Goal: Task Accomplishment & Management: Manage account settings

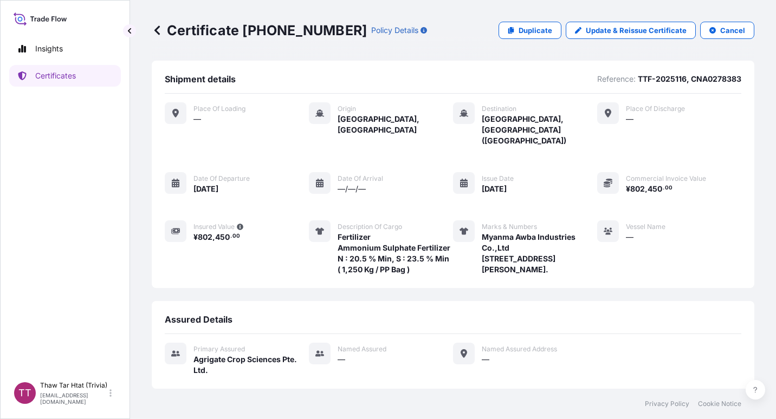
scroll to position [124, 0]
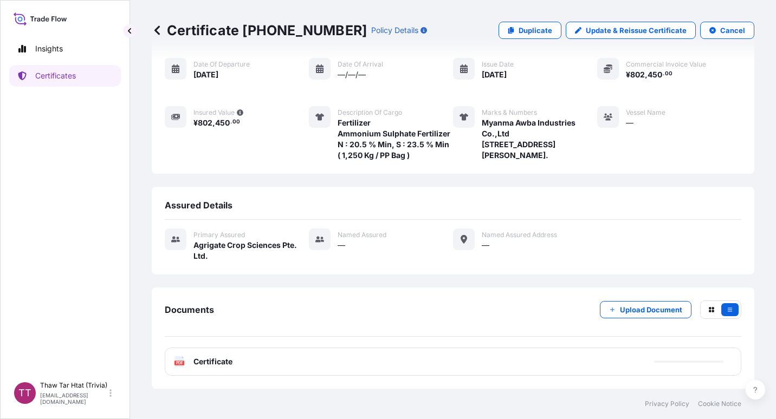
click at [151, 28] on div "Certificate [PHONE_NUMBER] Policy Details Duplicate Update & Reissue Certificat…" at bounding box center [453, 194] width 646 height 389
click at [157, 30] on icon at bounding box center [157, 30] width 11 height 11
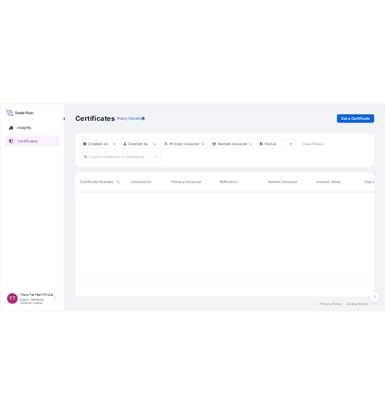
scroll to position [209, 594]
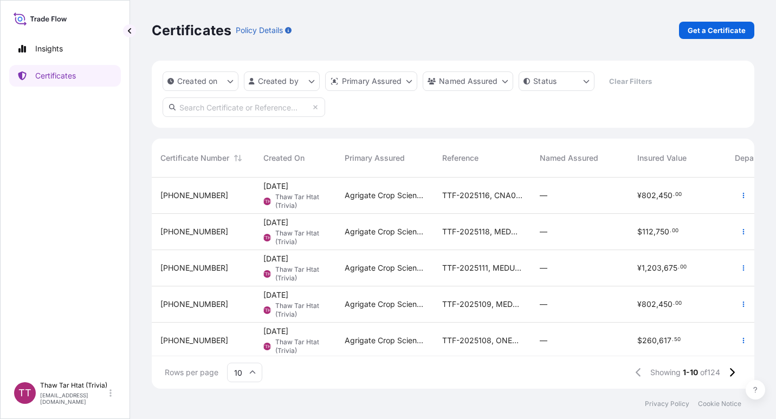
click at [707, 30] on p "Get a Certificate" at bounding box center [716, 30] width 58 height 11
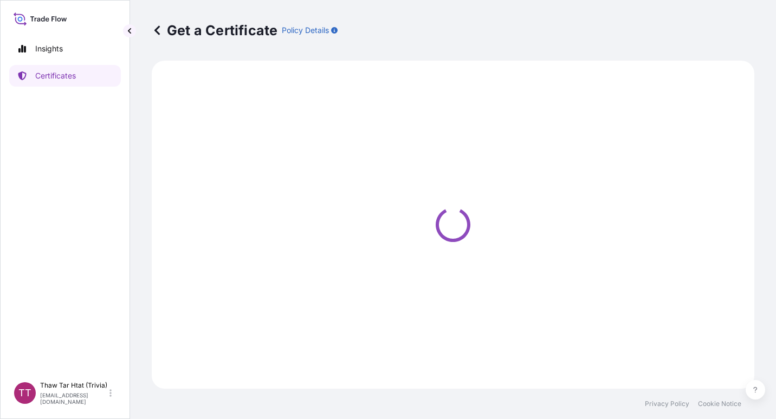
select select "Sea"
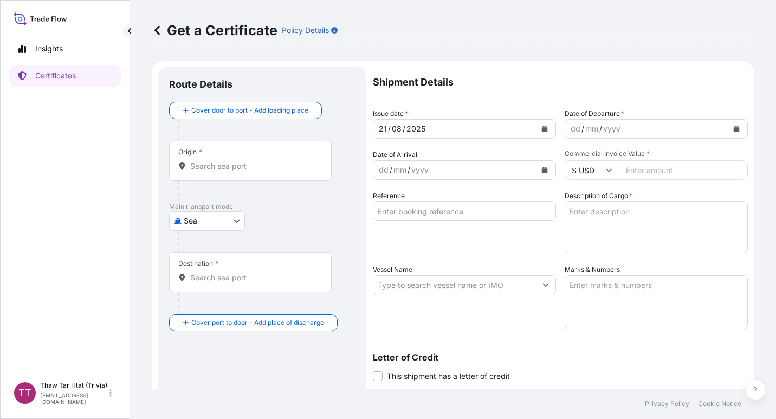
click at [404, 208] on input "Reference" at bounding box center [464, 210] width 183 height 19
paste input "TTF-2025104"
paste input "CNA0280432"
type input "TTF-2025104, CNA0280432"
click at [589, 212] on textarea "Description of Cargo *" at bounding box center [655, 227] width 183 height 52
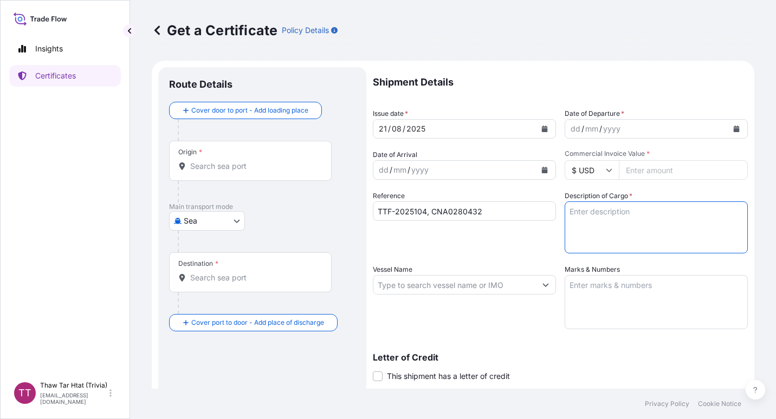
paste textarea "Fertilizer"
paste textarea "Ammonium Sulphate Fertilizer N : 20.5 % Min, S : 23.5 % Min ( 1,250 Kg / PP Bag…"
type textarea "Fertilizer Ammonium Sulphate Fertilizer N : 20.5 % Min, S : 23.5 % Min ( 1,250 …"
click at [581, 275] on label "Marks & Numbers" at bounding box center [591, 269] width 55 height 11
click at [581, 275] on textarea "Marks & Numbers" at bounding box center [655, 302] width 183 height 54
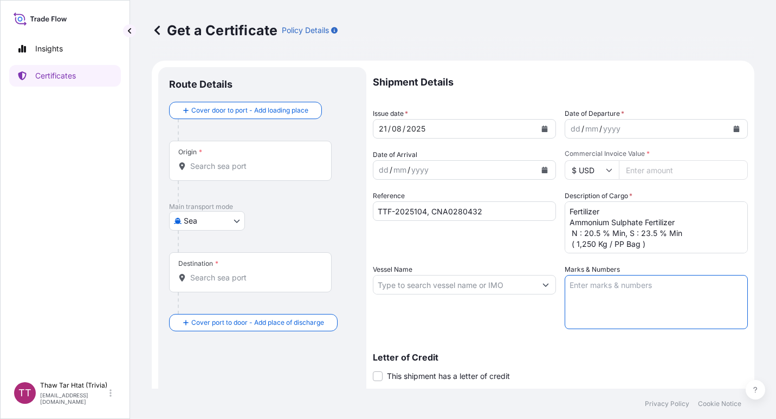
click at [583, 290] on textarea "Marks & Numbers" at bounding box center [655, 302] width 183 height 54
paste textarea "Myanma Awba Industries Co.,Ltd [STREET_ADDRESS][PERSON_NAME]"
paste textarea "[GEOGRAPHIC_DATA], [GEOGRAPHIC_DATA]."
type textarea "Myanma Awba Industries Co.,Ltd [STREET_ADDRESS][PERSON_NAME]."
click at [642, 170] on input "Commercial Invoice Value *" at bounding box center [683, 169] width 129 height 19
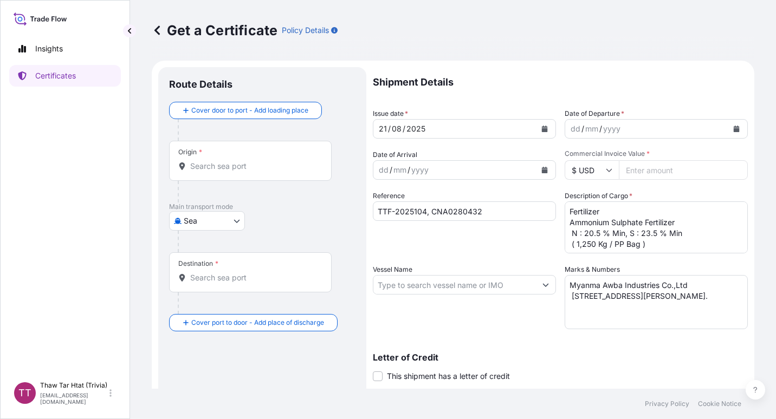
paste input "802450"
type input "802450"
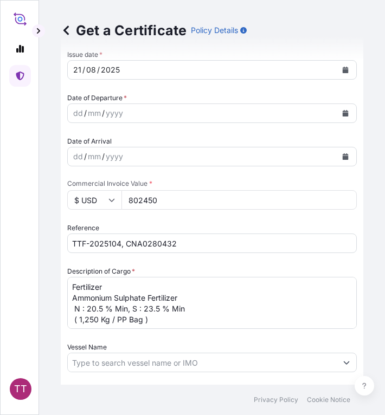
scroll to position [343, 0]
click at [336, 114] on button "Calendar" at bounding box center [344, 112] width 17 height 17
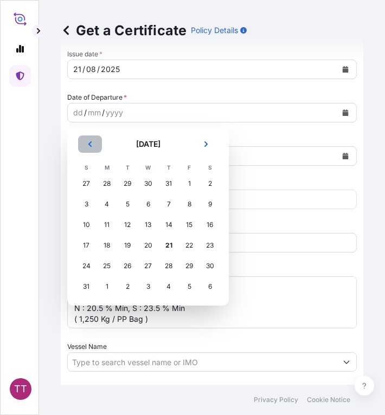
click at [95, 146] on button "Previous" at bounding box center [90, 143] width 24 height 17
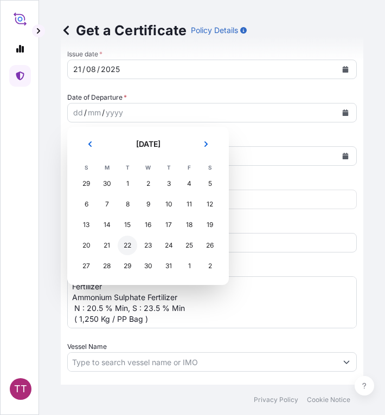
click at [127, 250] on div "22" at bounding box center [127, 245] width 19 height 19
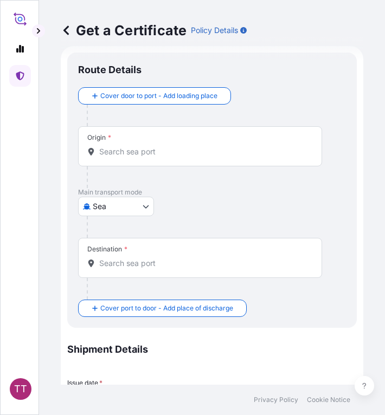
scroll to position [5, 0]
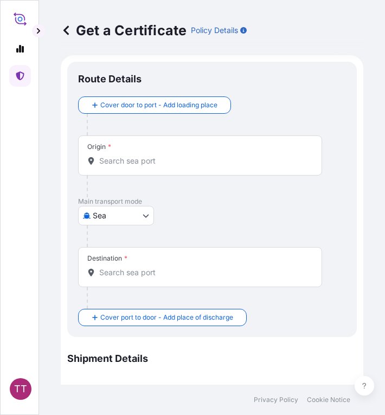
click at [122, 174] on div "Origin *" at bounding box center [200, 155] width 244 height 40
click at [122, 166] on input "Origin *" at bounding box center [203, 160] width 209 height 11
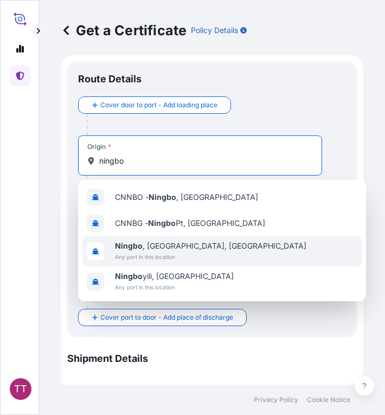
click at [118, 250] on span "[GEOGRAPHIC_DATA] , [GEOGRAPHIC_DATA], [GEOGRAPHIC_DATA]" at bounding box center [210, 245] width 191 height 11
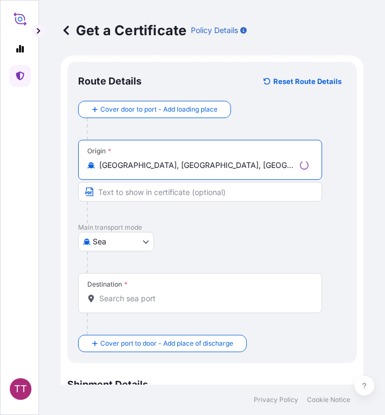
type input "[GEOGRAPHIC_DATA], [GEOGRAPHIC_DATA], [GEOGRAPHIC_DATA]"
click at [127, 297] on input "Destination *" at bounding box center [203, 298] width 209 height 11
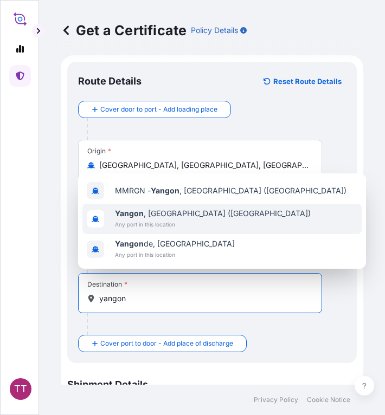
click at [153, 218] on span "[GEOGRAPHIC_DATA] , [GEOGRAPHIC_DATA] ([GEOGRAPHIC_DATA])" at bounding box center [213, 213] width 196 height 11
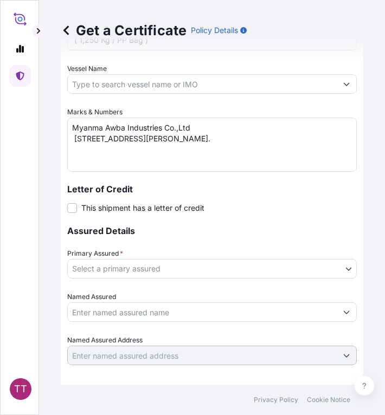
scroll to position [699, 0]
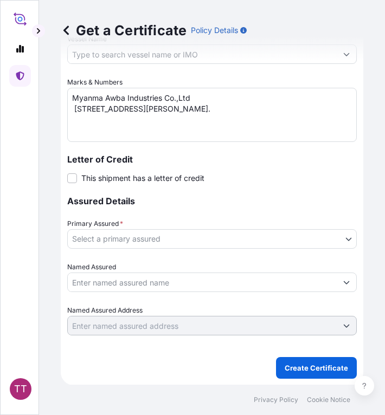
type input "[GEOGRAPHIC_DATA], [GEOGRAPHIC_DATA] ([GEOGRAPHIC_DATA])"
click at [188, 237] on body "3 options available. TT Get a Certificate Policy Details Route Details Reset Ro…" at bounding box center [192, 207] width 385 height 415
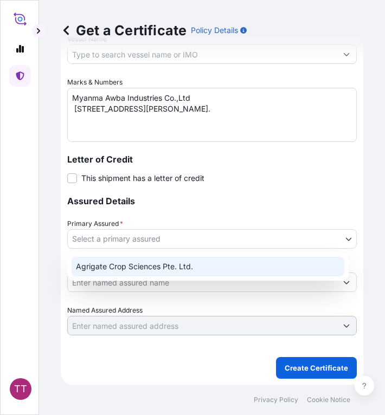
click at [161, 265] on div "Agrigate Crop Sciences Pte. Ltd." at bounding box center [207, 266] width 272 height 19
select select "31456"
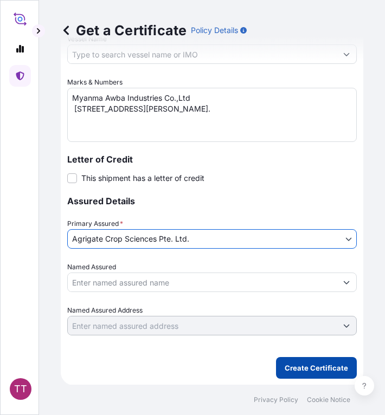
click at [302, 368] on p "Create Certificate" at bounding box center [315, 367] width 63 height 11
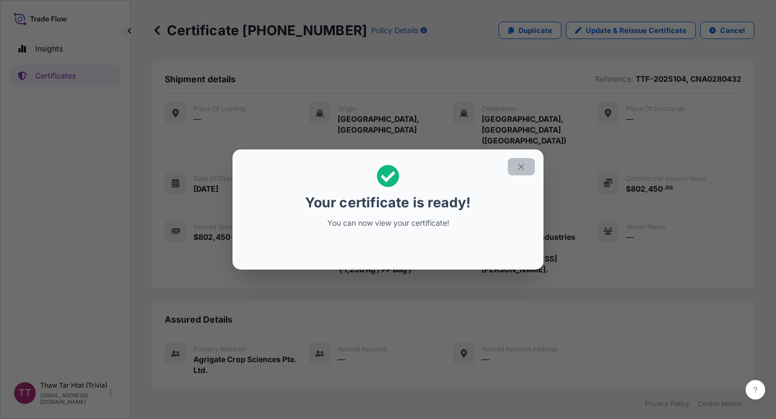
click at [519, 161] on button "button" at bounding box center [521, 166] width 27 height 17
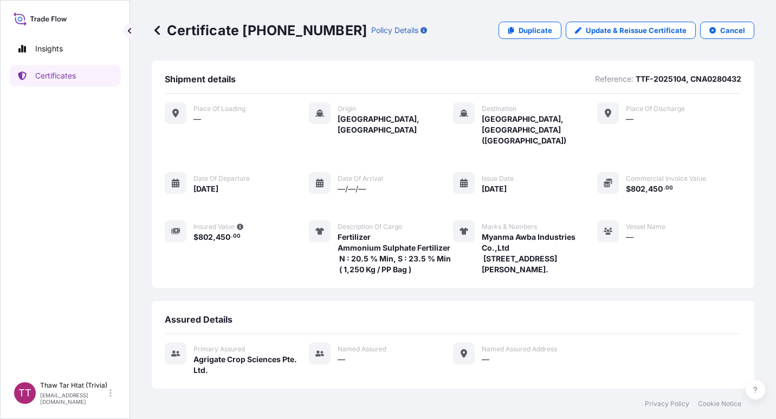
scroll to position [135, 0]
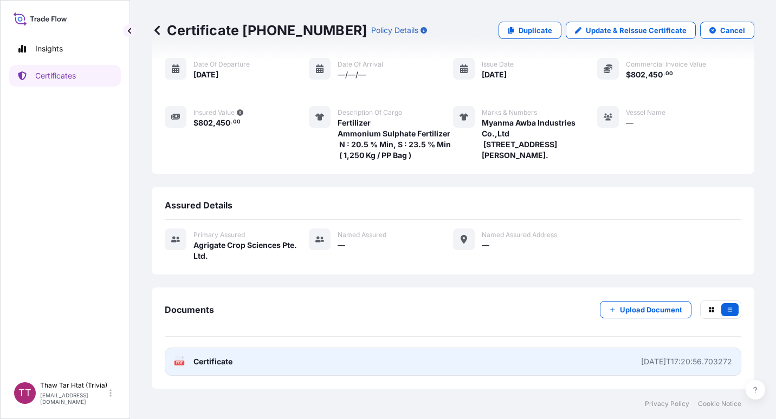
click at [211, 366] on span "Certificate" at bounding box center [212, 361] width 39 height 11
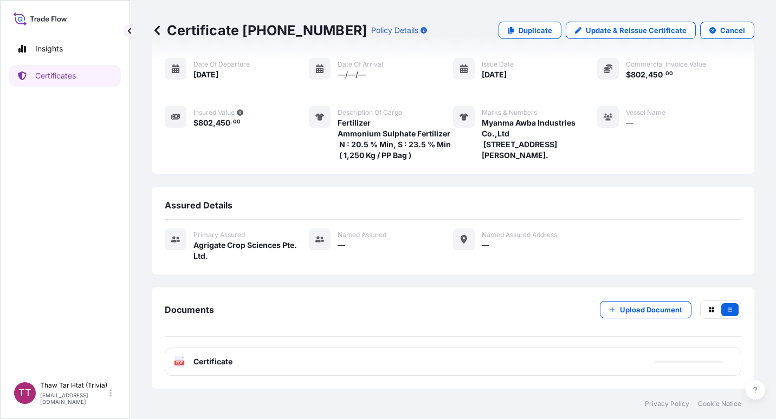
click at [155, 29] on icon at bounding box center [156, 29] width 5 height 9
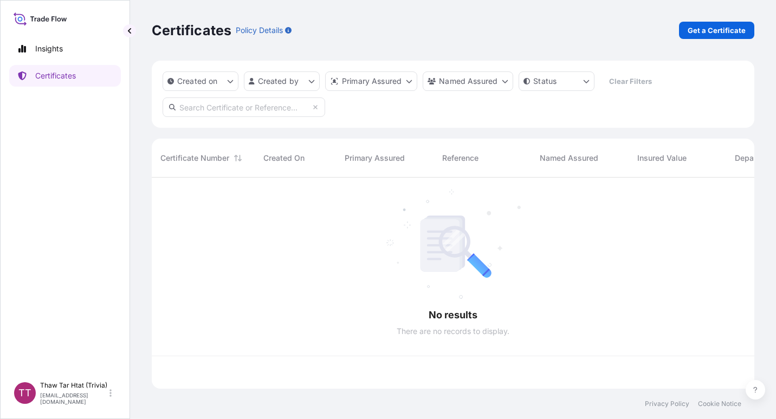
scroll to position [209, 594]
click at [246, 112] on input "text" at bounding box center [243, 106] width 162 height 19
paste input "TTF2025107"
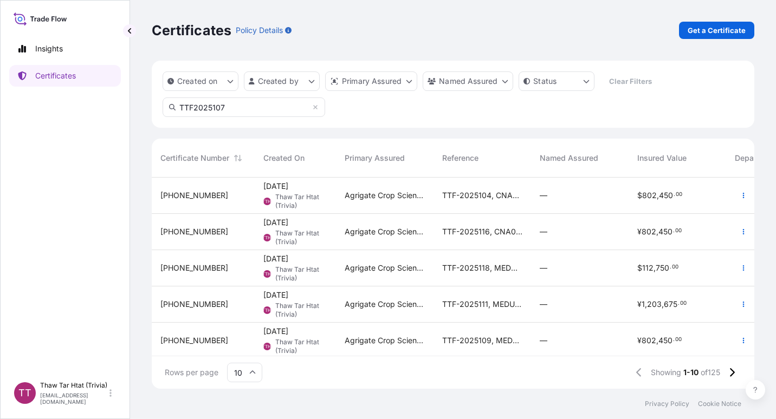
click at [258, 106] on input "TTF2025107" at bounding box center [243, 106] width 162 height 19
type input "TTF2025107"
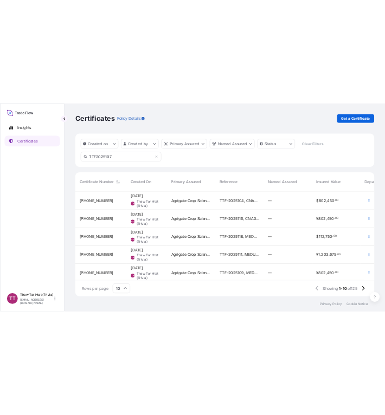
scroll to position [242, 594]
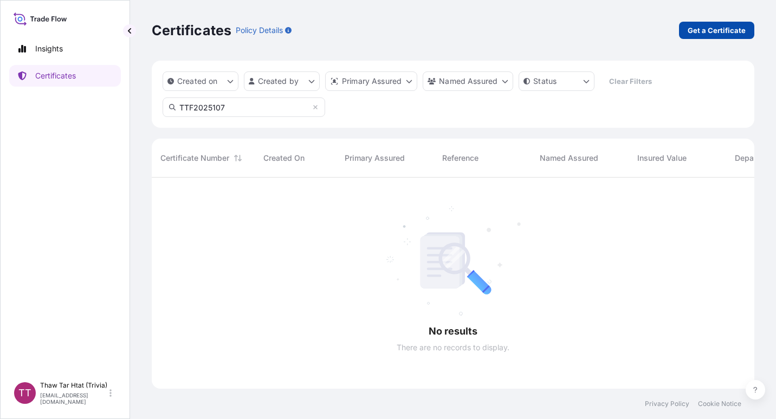
click at [703, 27] on p "Get a Certificate" at bounding box center [716, 30] width 58 height 11
select select "Sea"
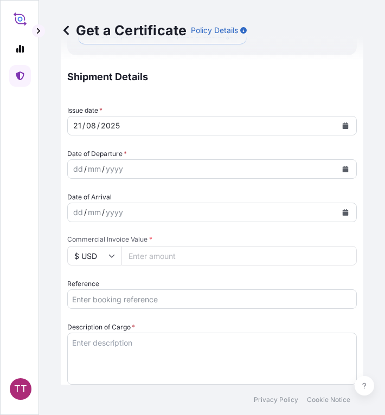
scroll to position [292, 0]
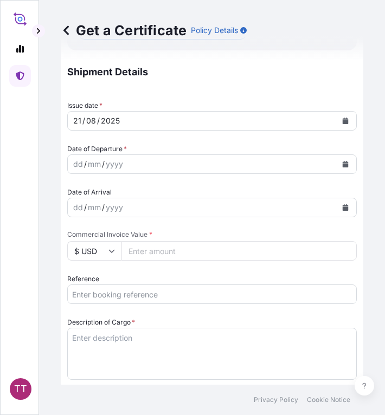
click at [96, 296] on input "Reference" at bounding box center [211, 293] width 289 height 19
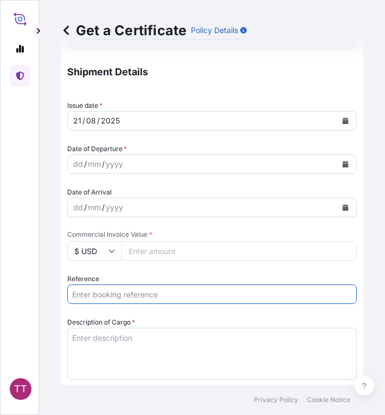
paste input "TTF-2025107"
click at [141, 297] on input "TTF-2025107," at bounding box center [211, 293] width 289 height 19
paste input "ONEYHAMF52056600"
type input "TTF-2025107, ONEYHAMF52056600"
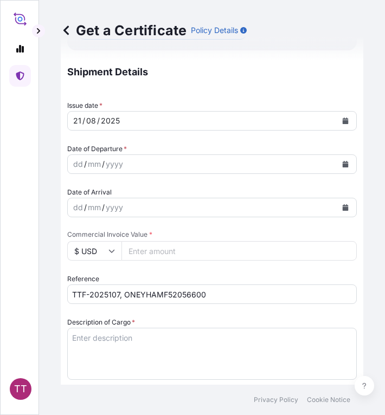
click at [81, 348] on textarea "Description of Cargo *" at bounding box center [211, 354] width 289 height 52
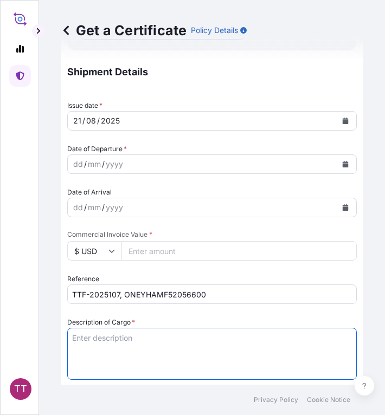
paste textarea "Fertilizer"
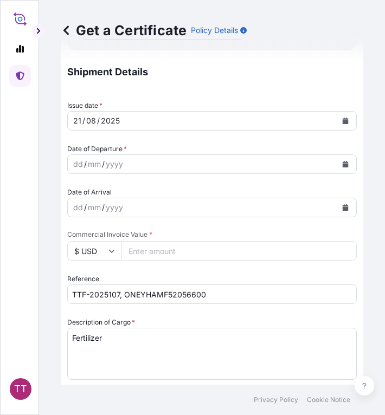
click at [139, 347] on textarea "Fertilizer" at bounding box center [211, 354] width 289 height 52
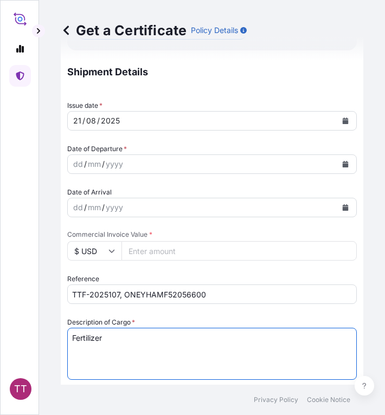
paste textarea "Nitrophoska ( R ) (15+15+15) N : 15%, P2O5 : 15%, K2O : 15% ( Bulk )"
type textarea "Fertilizer Nitrophoska ( R ) (15+15+15) N : 15%, P2O5 : 15%, K2O : 15% ( Bulk )"
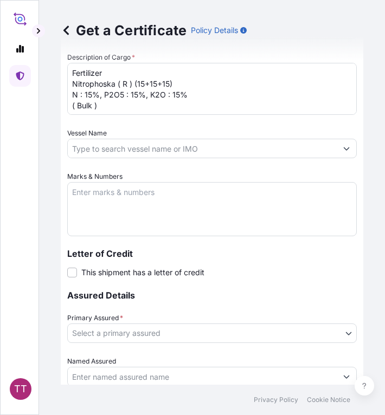
scroll to position [562, 0]
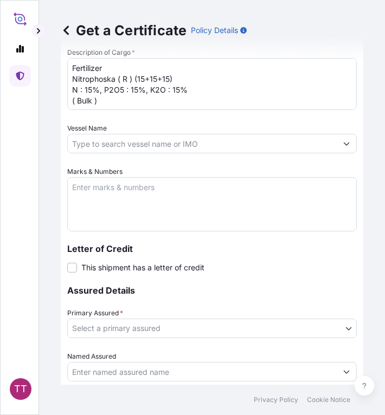
click at [149, 197] on textarea "Marks & Numbers" at bounding box center [211, 204] width 289 height 54
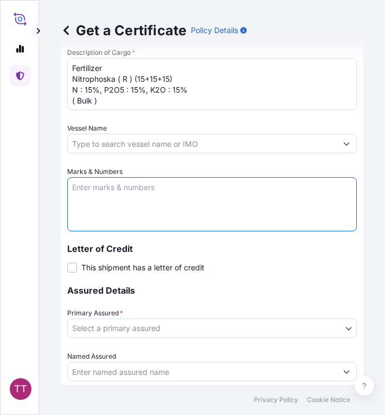
paste textarea "Myanma San Pya Crop Nutrition Co., Ltd. [STREET_ADDRESS]"
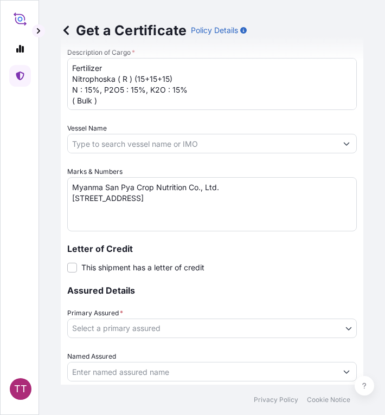
click at [154, 213] on textarea "Myanma San Pya Crop Nutrition Co., Ltd. [STREET_ADDRESS]" at bounding box center [211, 204] width 289 height 54
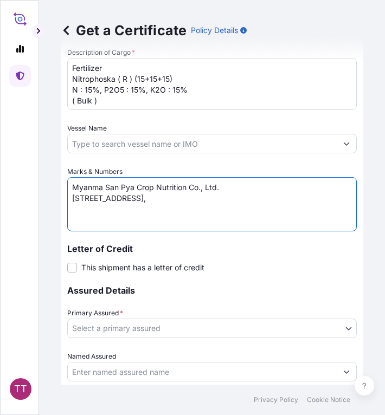
paste textarea "[GEOGRAPHIC_DATA], [GEOGRAPHIC_DATA]."
type textarea "Myanma San Pya Crop Nutrition Co., Ltd. [STREET_ADDRESS]."
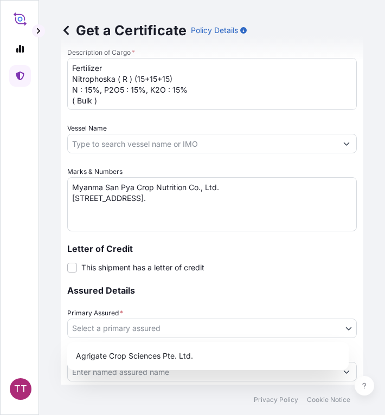
click at [106, 328] on body "TT Get a Certificate Policy Details Route Details Cover door to port - Add load…" at bounding box center [192, 207] width 385 height 415
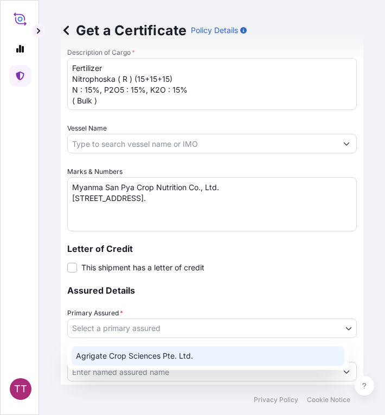
click at [139, 354] on div "Agrigate Crop Sciences Pte. Ltd." at bounding box center [207, 355] width 272 height 19
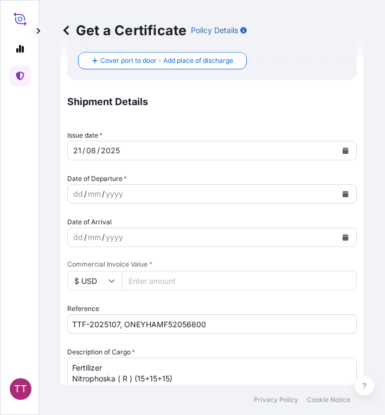
scroll to position [251, 0]
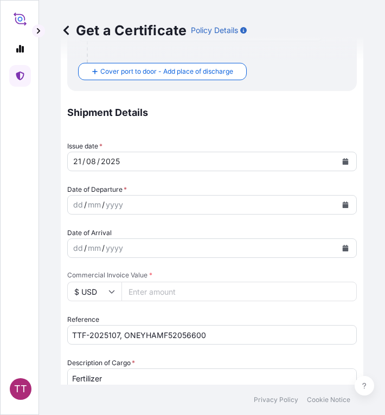
click at [181, 291] on input "Commercial Invoice Value *" at bounding box center [238, 291] width 235 height 19
paste input "692752.5"
type input "692752.5"
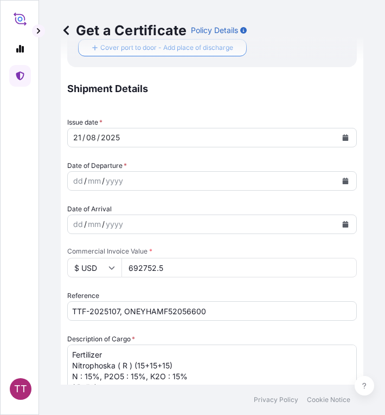
scroll to position [272, 0]
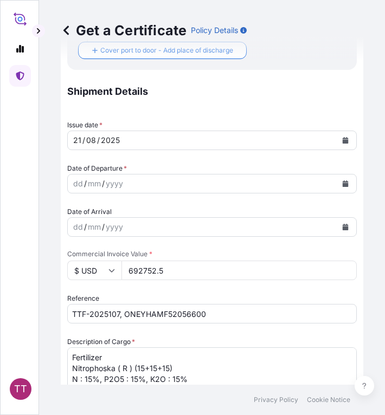
click at [342, 184] on icon "Calendar" at bounding box center [345, 183] width 6 height 6
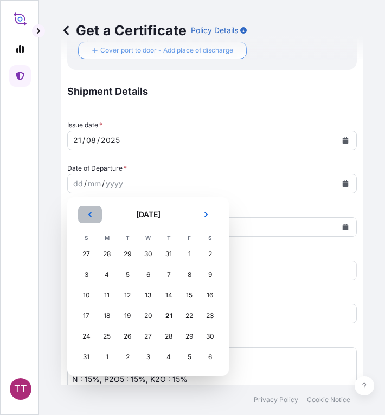
click at [89, 214] on icon "Previous" at bounding box center [89, 214] width 3 height 5
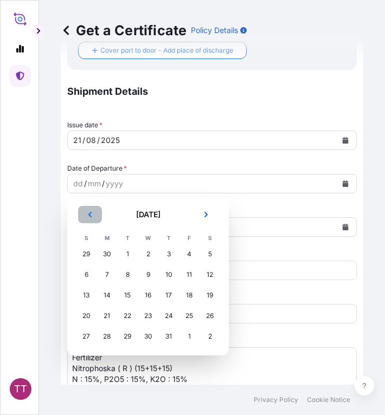
click at [87, 215] on icon "Previous" at bounding box center [90, 214] width 6 height 6
click at [107, 336] on div "30" at bounding box center [106, 336] width 19 height 19
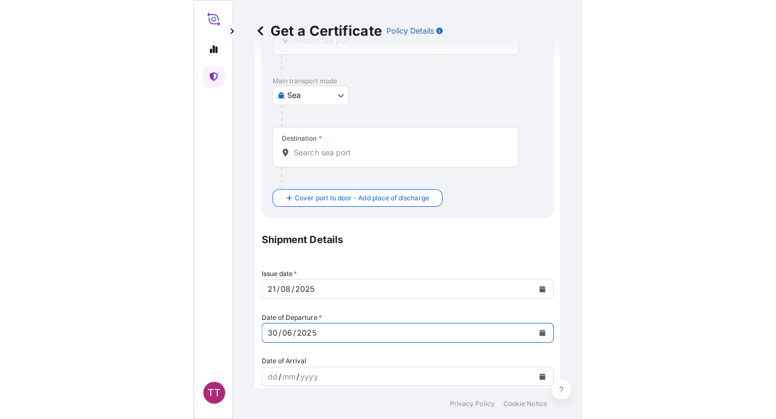
scroll to position [0, 0]
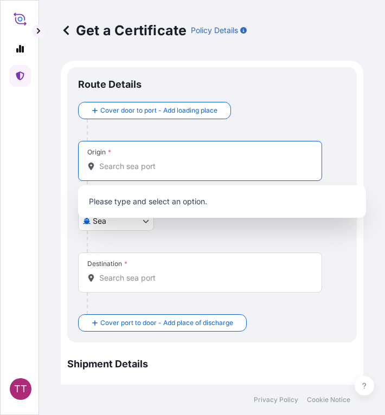
click at [101, 168] on input "Origin *" at bounding box center [203, 166] width 209 height 11
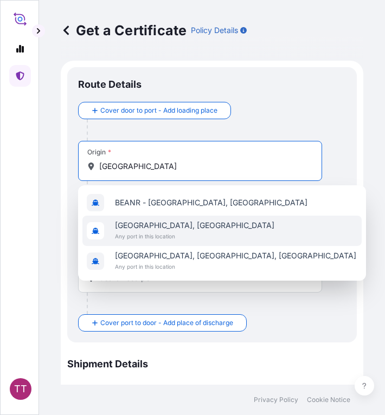
click at [161, 234] on span "Any port in this location" at bounding box center [194, 236] width 159 height 11
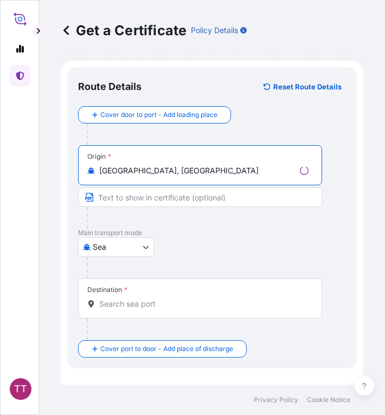
type input "[GEOGRAPHIC_DATA], [GEOGRAPHIC_DATA]"
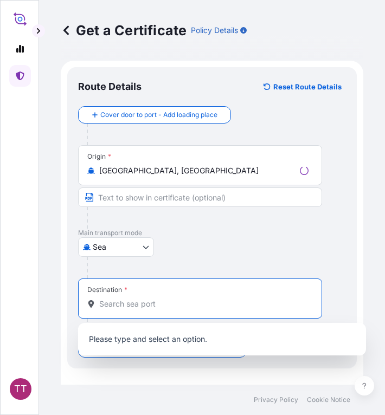
click at [114, 302] on input "Destination *" at bounding box center [203, 303] width 209 height 11
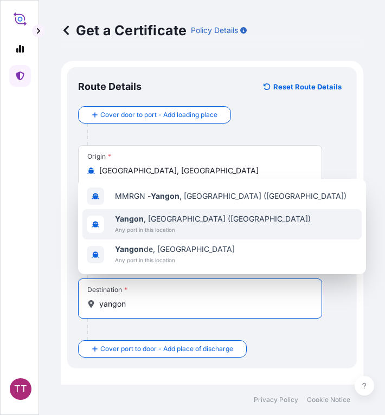
click at [194, 221] on span "[GEOGRAPHIC_DATA] , [GEOGRAPHIC_DATA] ([GEOGRAPHIC_DATA])" at bounding box center [213, 218] width 196 height 11
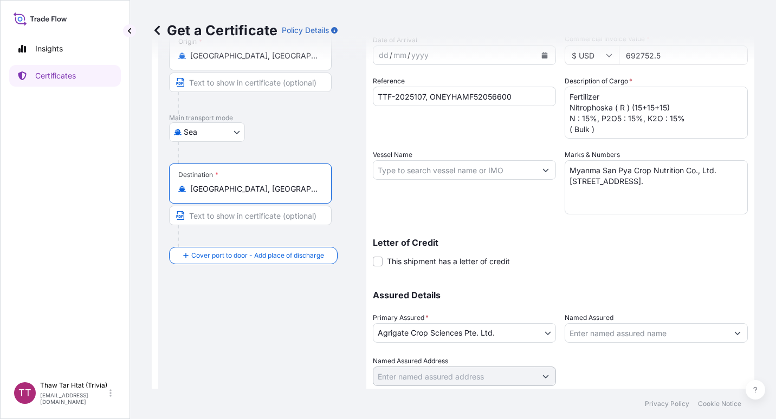
scroll to position [148, 0]
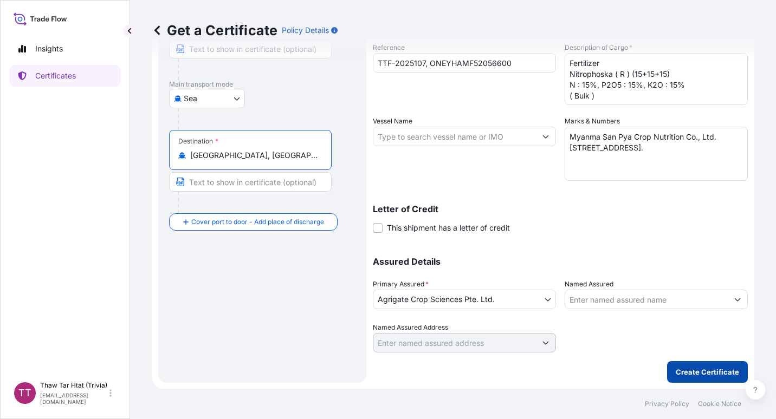
type input "[GEOGRAPHIC_DATA], [GEOGRAPHIC_DATA] ([GEOGRAPHIC_DATA])"
click at [690, 365] on button "Create Certificate" at bounding box center [707, 372] width 81 height 22
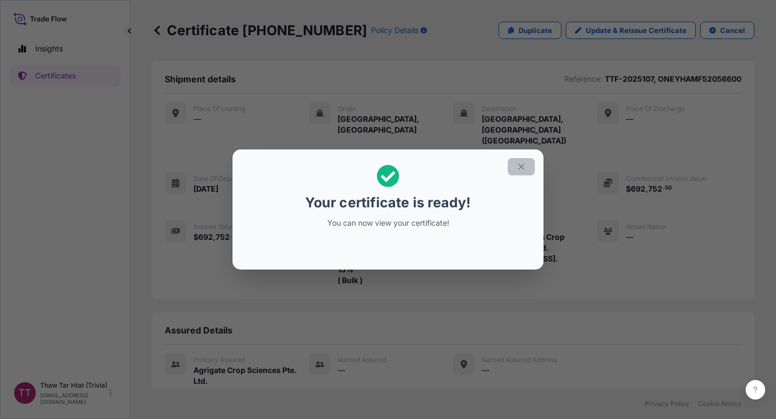
click at [522, 162] on icon "button" at bounding box center [521, 167] width 10 height 10
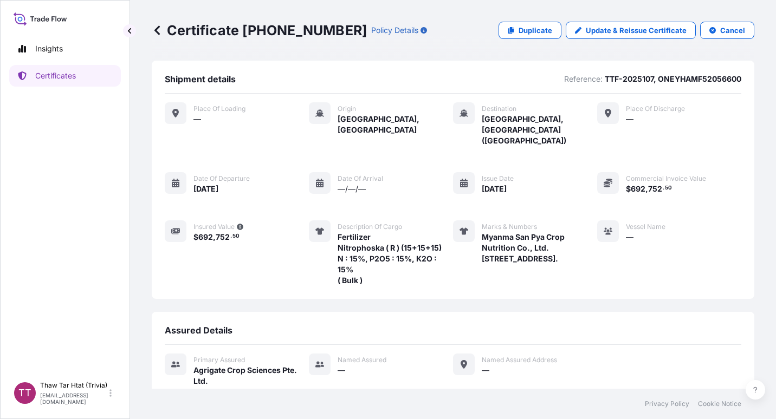
scroll to position [113, 0]
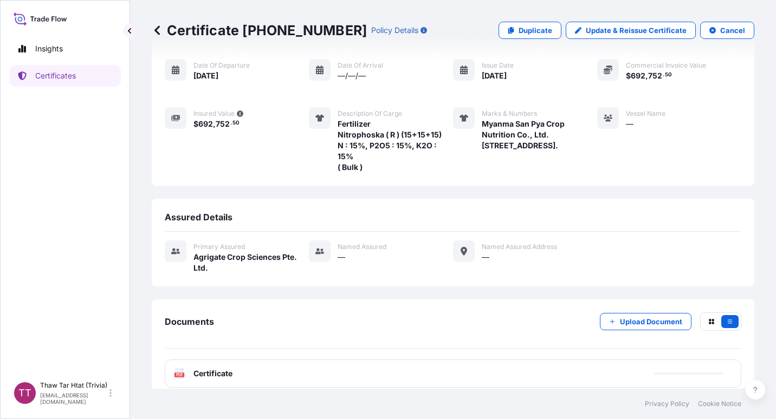
click at [335, 367] on div "PDF Certificate" at bounding box center [453, 374] width 576 height 28
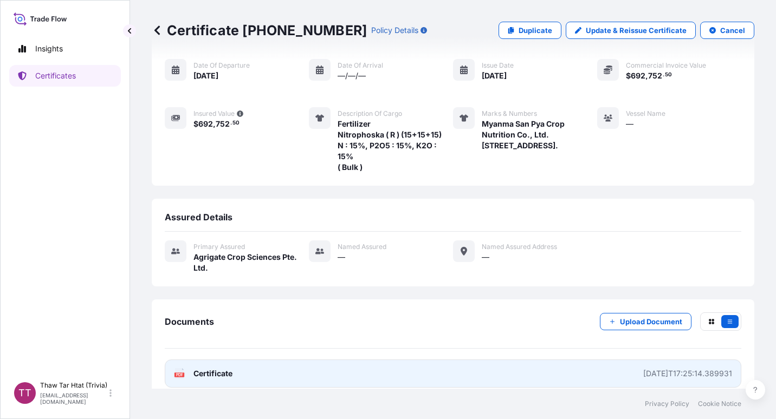
click at [207, 368] on span "Certificate" at bounding box center [212, 373] width 39 height 11
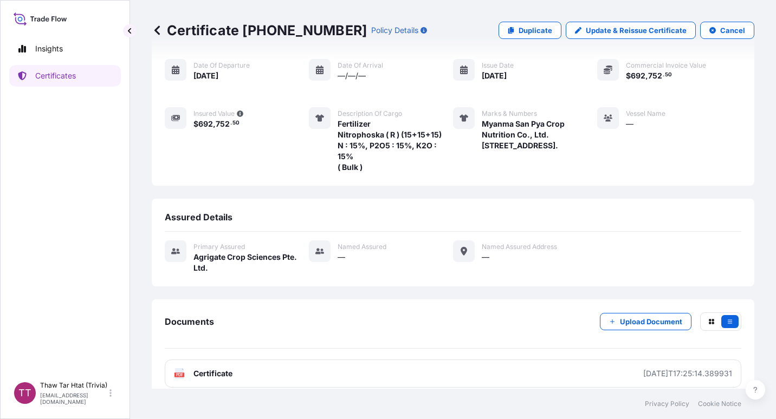
click at [156, 28] on icon at bounding box center [157, 30] width 11 height 11
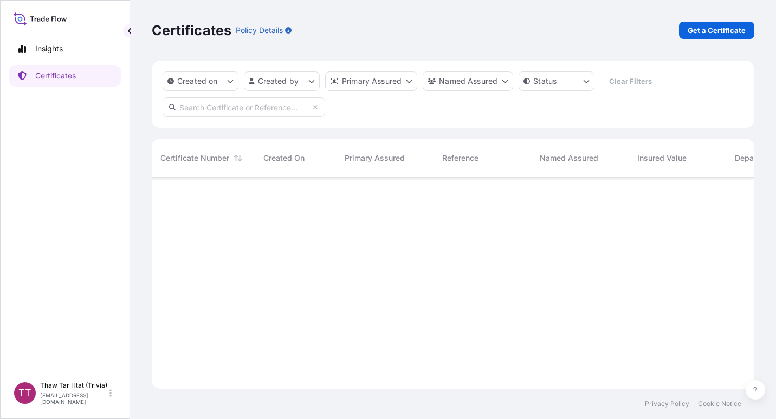
scroll to position [209, 594]
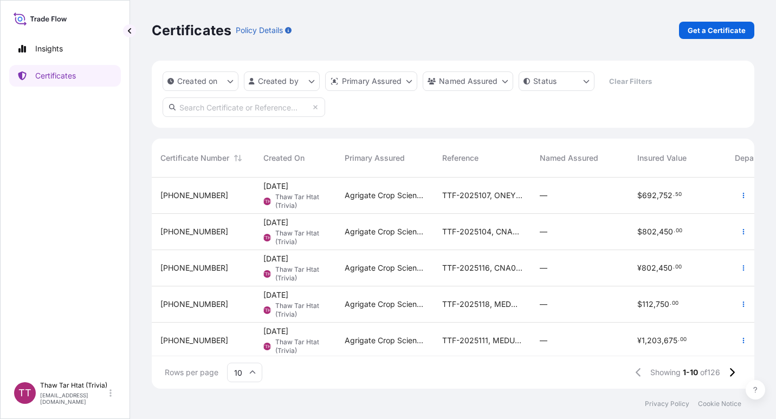
click at [481, 235] on span "TTF-2025104, CNA0280432" at bounding box center [482, 231] width 80 height 11
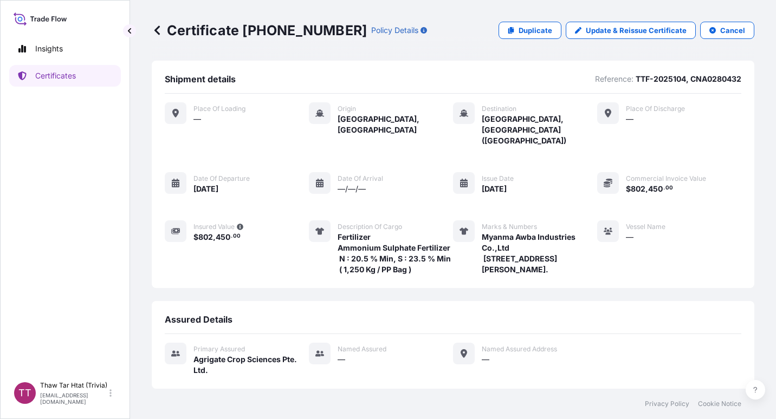
scroll to position [64, 0]
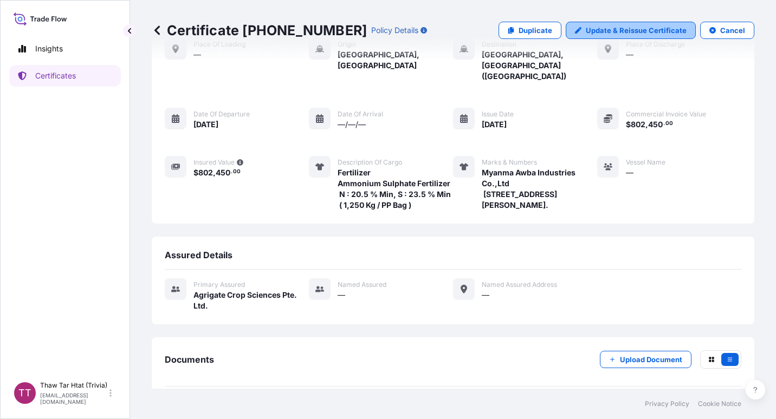
click at [634, 32] on p "Update & Reissue Certificate" at bounding box center [636, 30] width 101 height 11
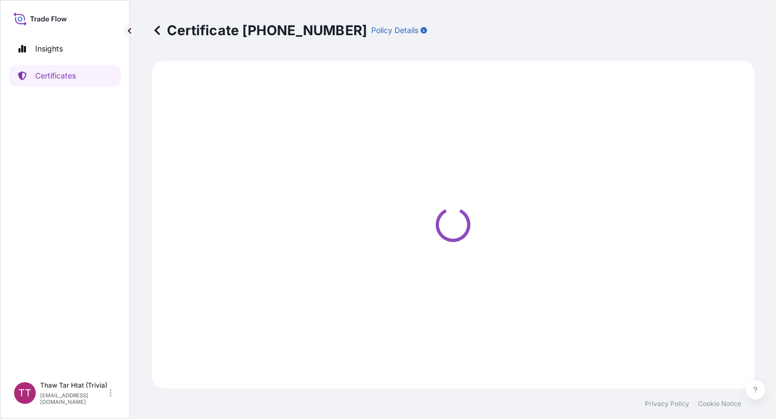
select select "Sea"
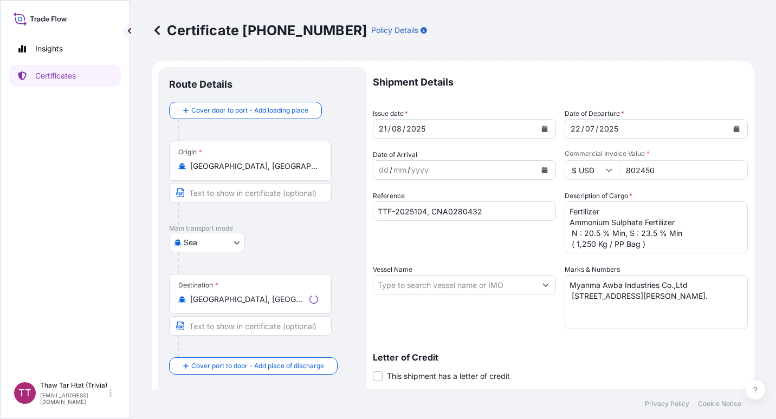
scroll to position [148, 0]
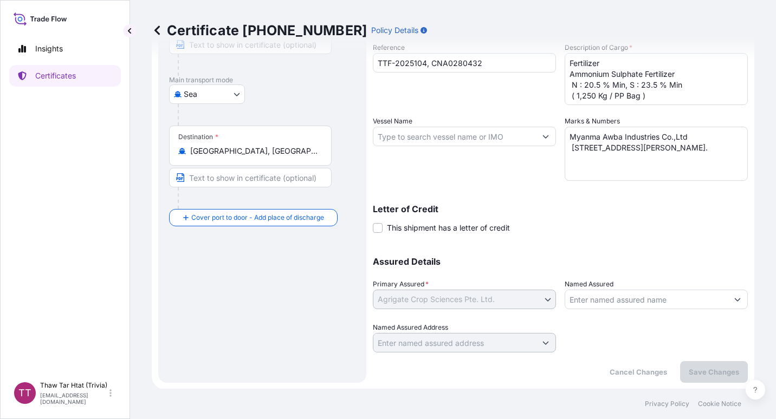
click at [155, 32] on icon at bounding box center [157, 30] width 11 height 11
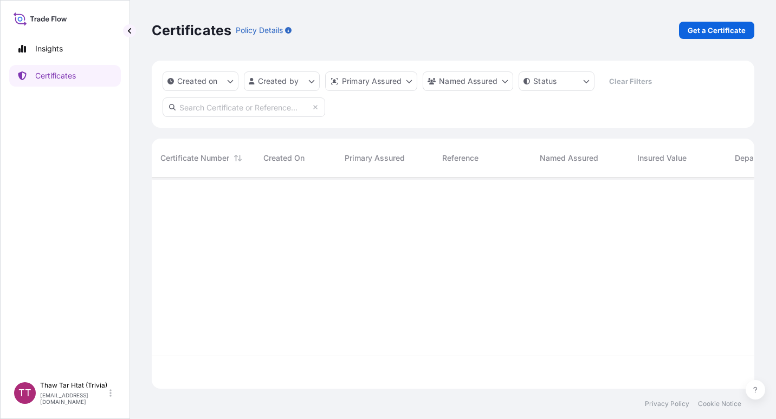
scroll to position [209, 594]
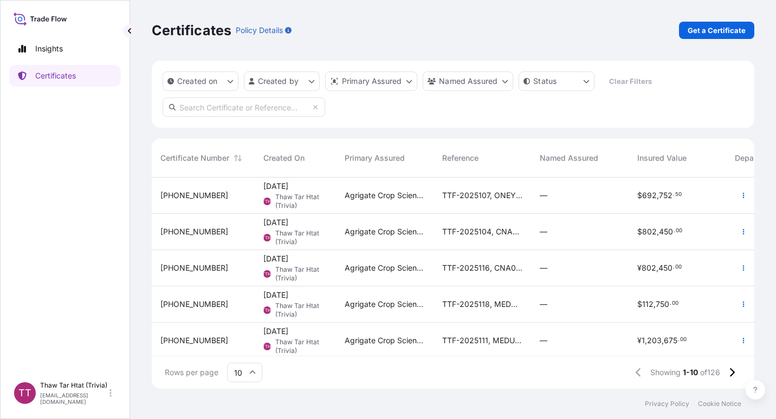
click at [581, 231] on div "—" at bounding box center [579, 231] width 80 height 11
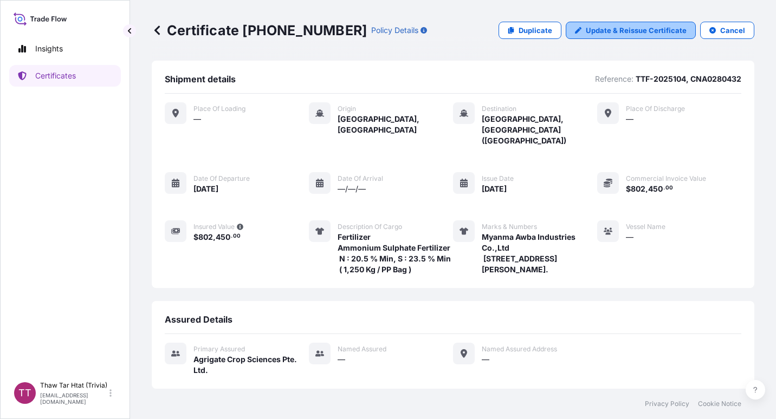
click at [653, 29] on p "Update & Reissue Certificate" at bounding box center [636, 30] width 101 height 11
select select "Sea"
select select "31456"
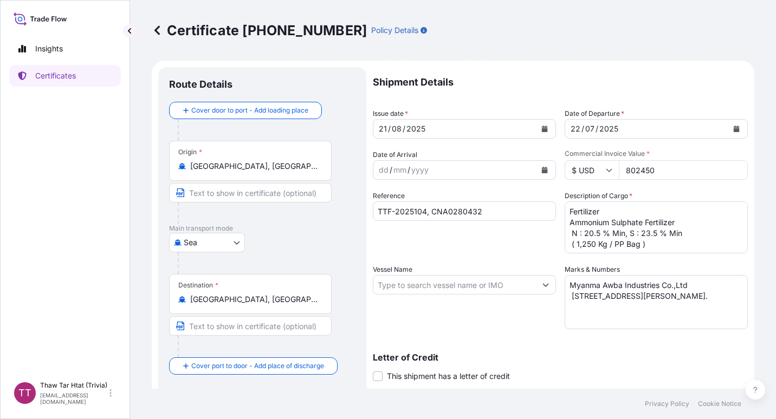
click at [600, 177] on input "$ USD" at bounding box center [591, 169] width 54 height 19
click at [584, 252] on div "¥ CNY" at bounding box center [587, 242] width 45 height 21
type input "¥ CNY"
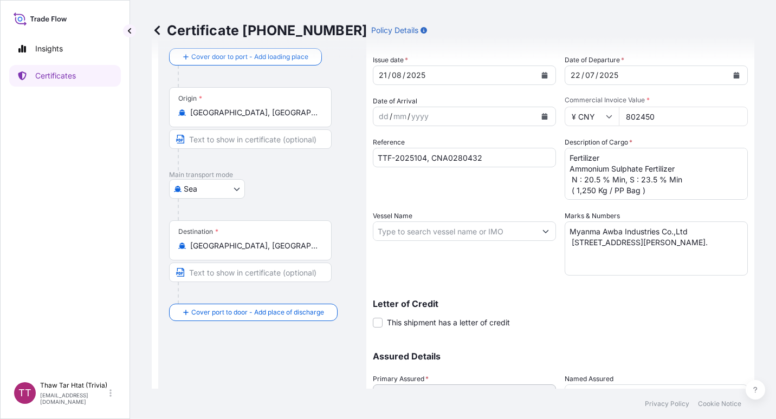
scroll to position [148, 0]
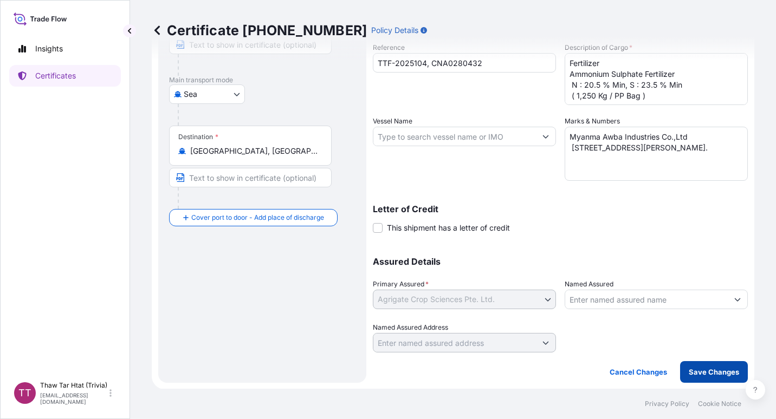
click at [688, 371] on p "Save Changes" at bounding box center [713, 372] width 50 height 11
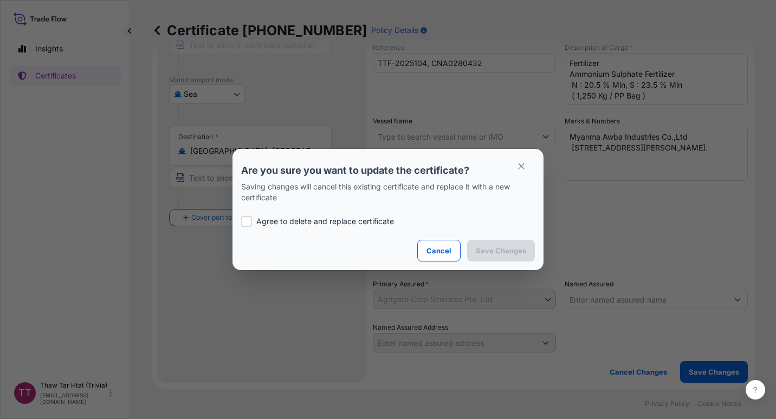
click at [309, 223] on p "Agree to delete and replace certificate" at bounding box center [325, 221] width 138 height 11
checkbox input "true"
click at [516, 250] on p "Save Changes" at bounding box center [501, 250] width 50 height 11
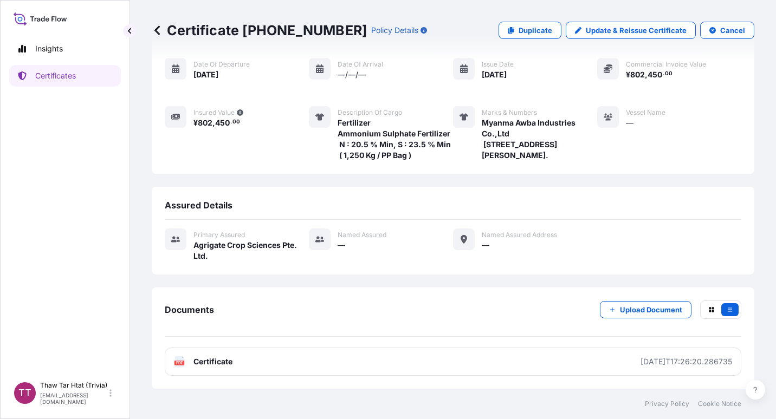
scroll to position [135, 0]
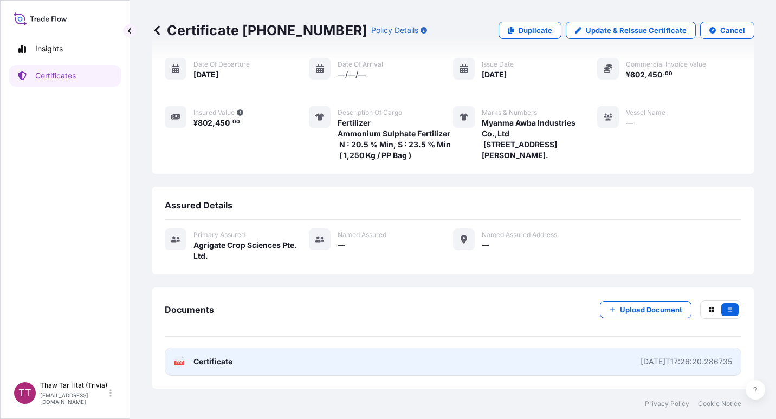
click at [454, 361] on link "PDF Certificate [DATE]T17:26:20.286735" at bounding box center [453, 362] width 576 height 28
